Goal: Find contact information: Find contact information

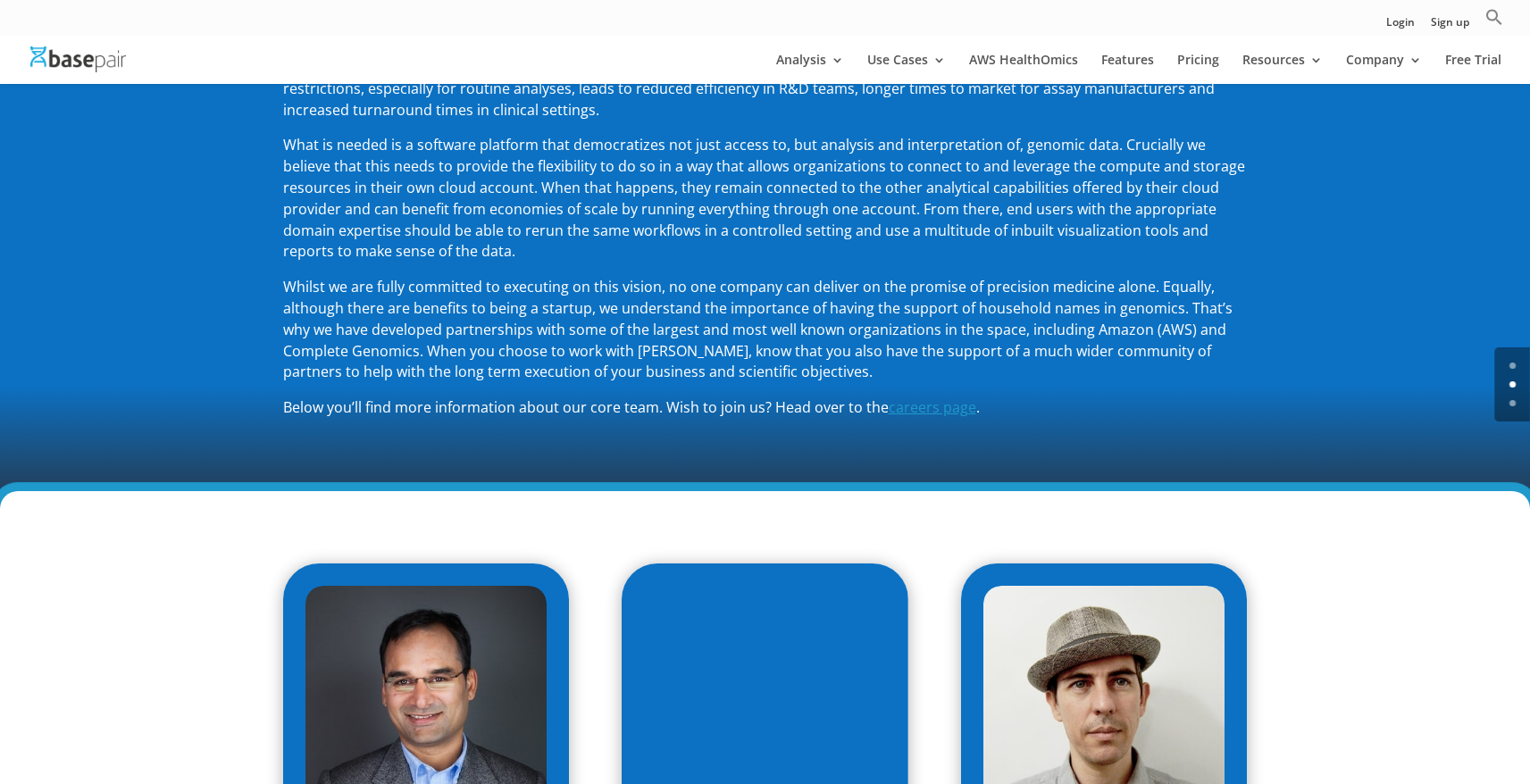
scroll to position [1051, 0]
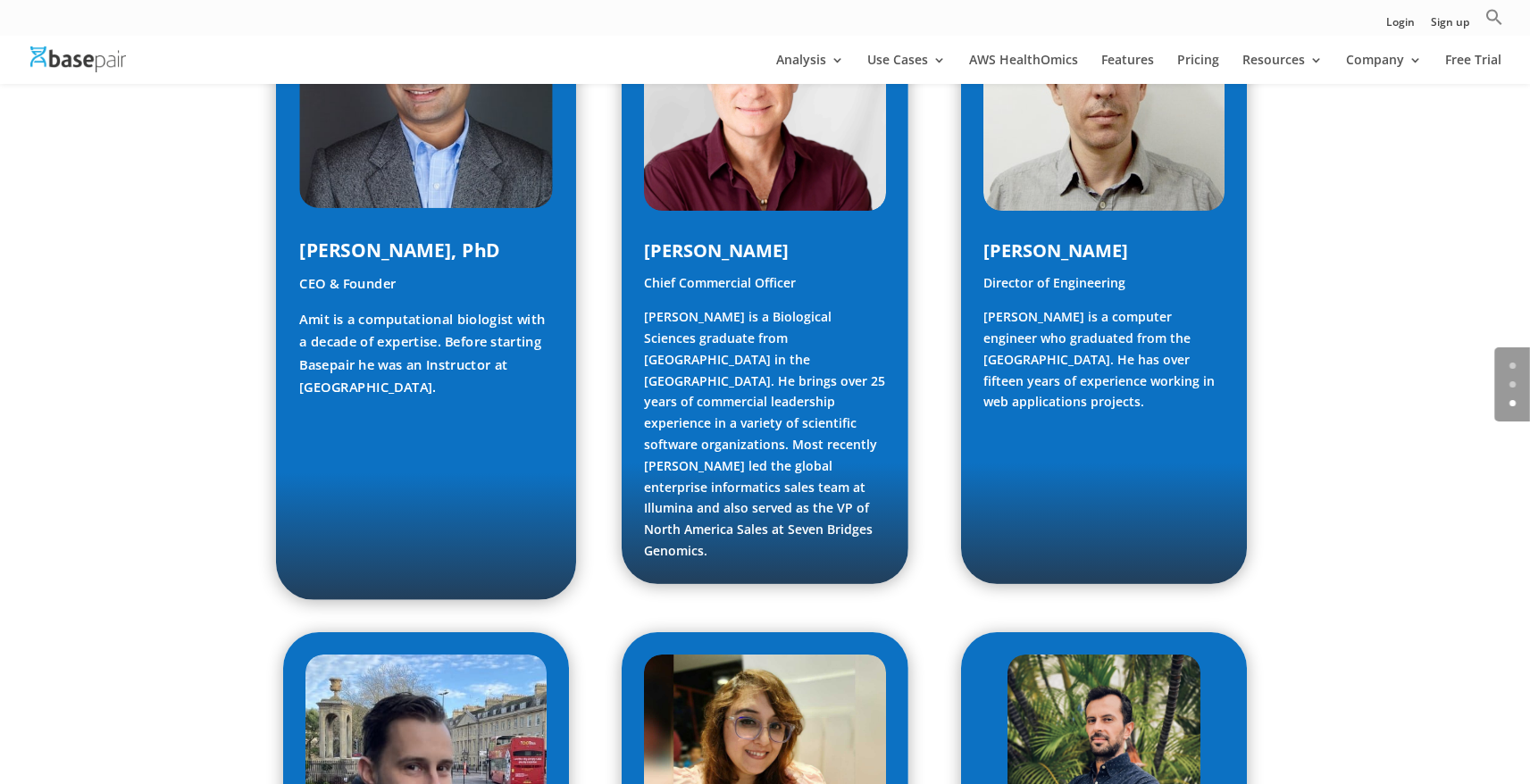
click at [336, 278] on p "CEO & Founder" at bounding box center [425, 292] width 254 height 36
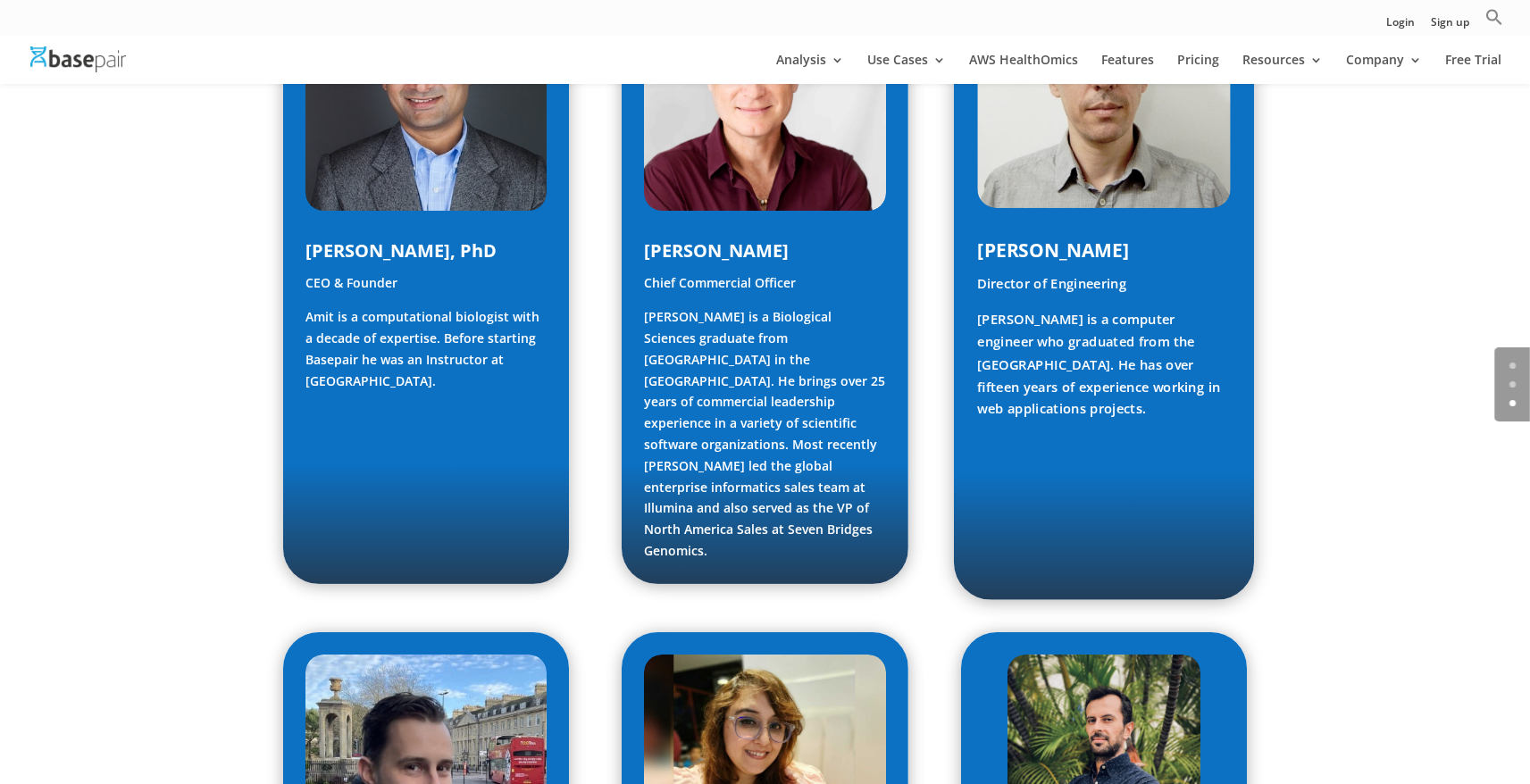
click at [1026, 266] on h4 "[PERSON_NAME]" at bounding box center [1104, 255] width 254 height 37
click at [1052, 290] on p "Director of Engineering" at bounding box center [1104, 292] width 254 height 36
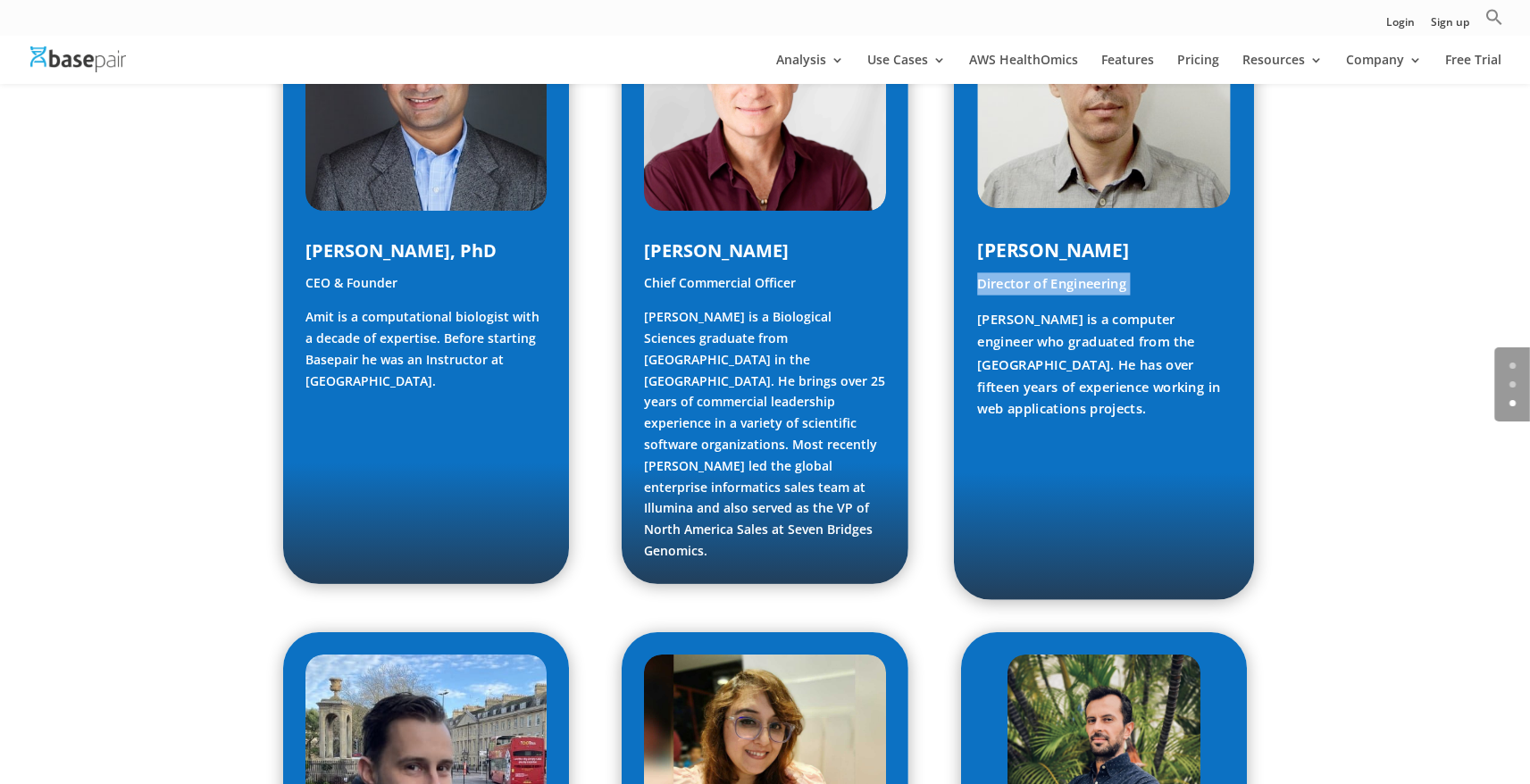
click at [1052, 290] on p "Director of Engineering" at bounding box center [1104, 292] width 254 height 36
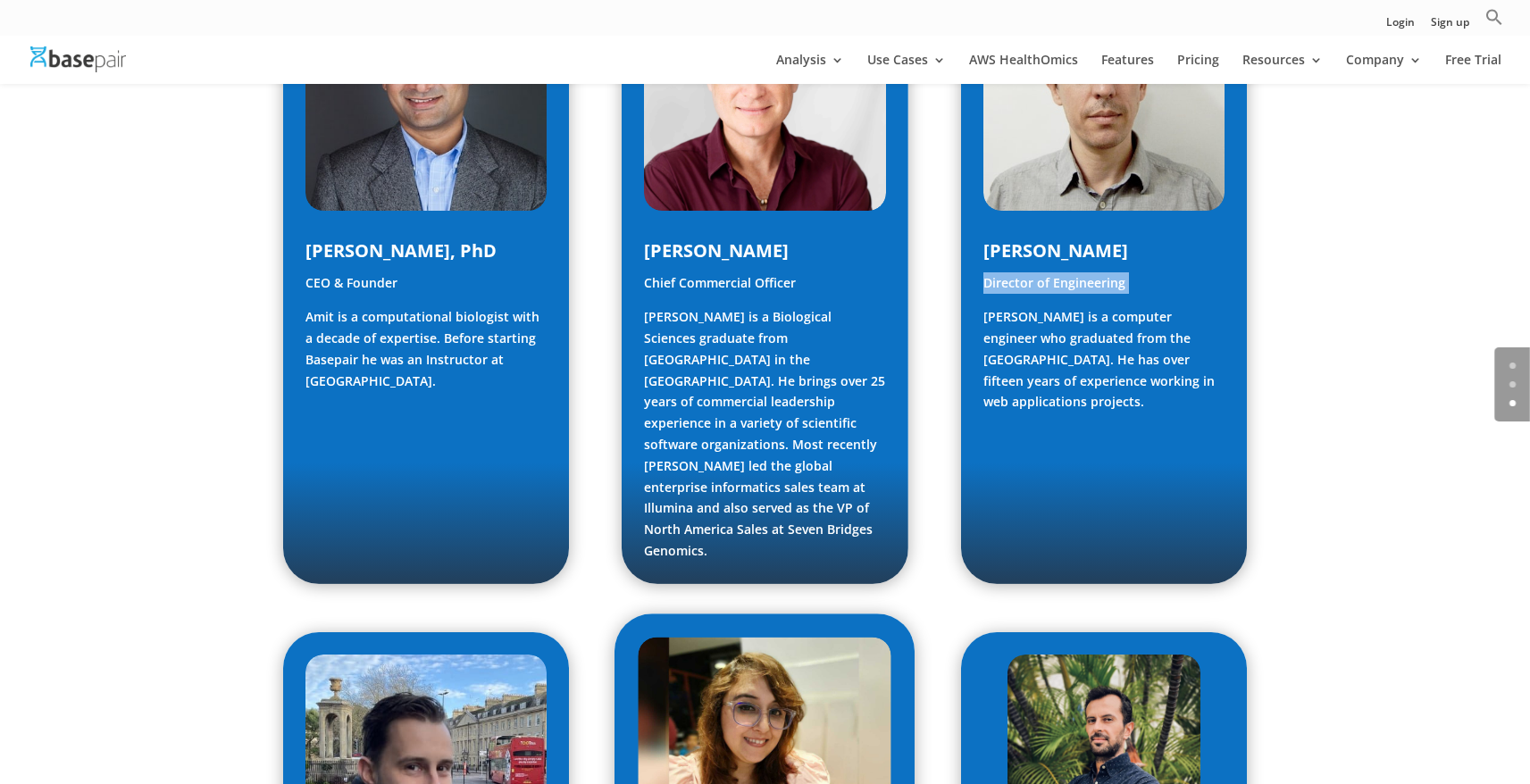
copy div "Director of Engineering"
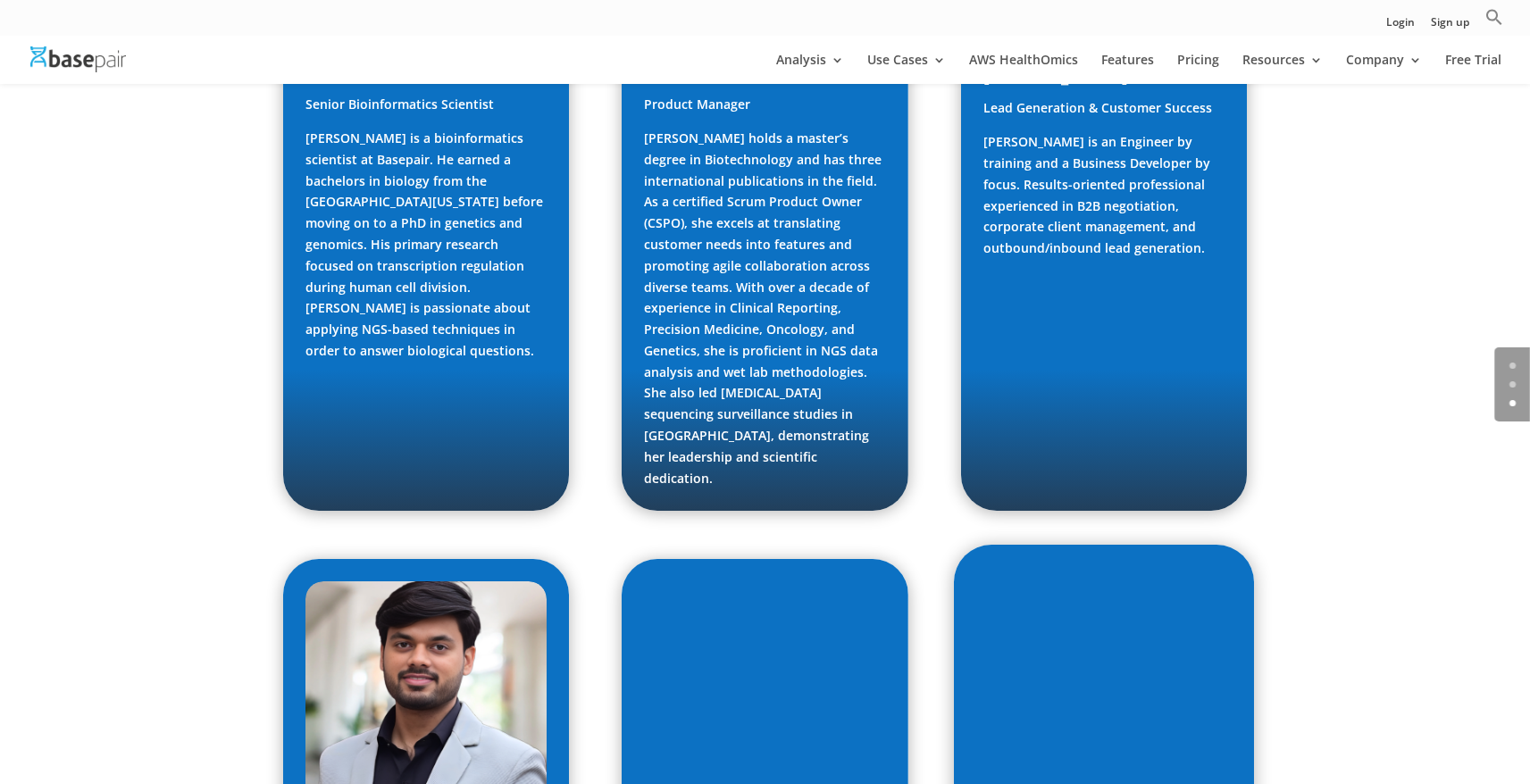
scroll to position [2512, 0]
